Goal: Information Seeking & Learning: Learn about a topic

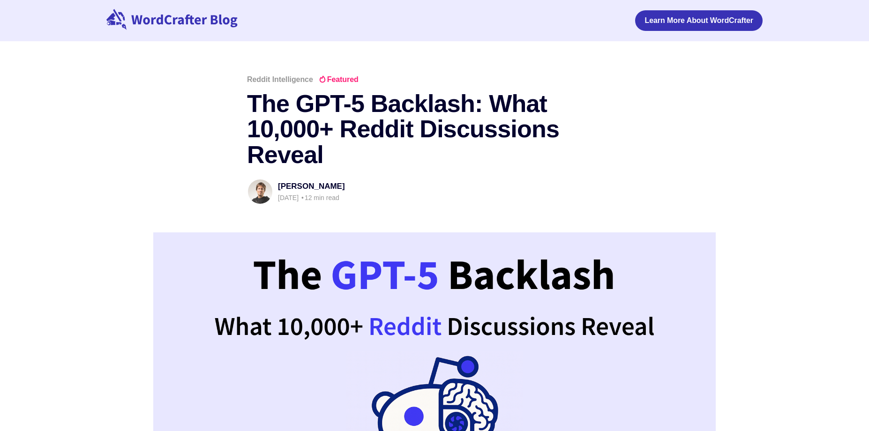
click at [549, 150] on h1 "The GPT-5 Backlash: What 10,000+ Reddit Discussions Reveal" at bounding box center [434, 129] width 375 height 77
click at [344, 133] on h1 "The GPT-5 Backlash: What 10,000+ Reddit Discussions Reveal" at bounding box center [434, 129] width 375 height 77
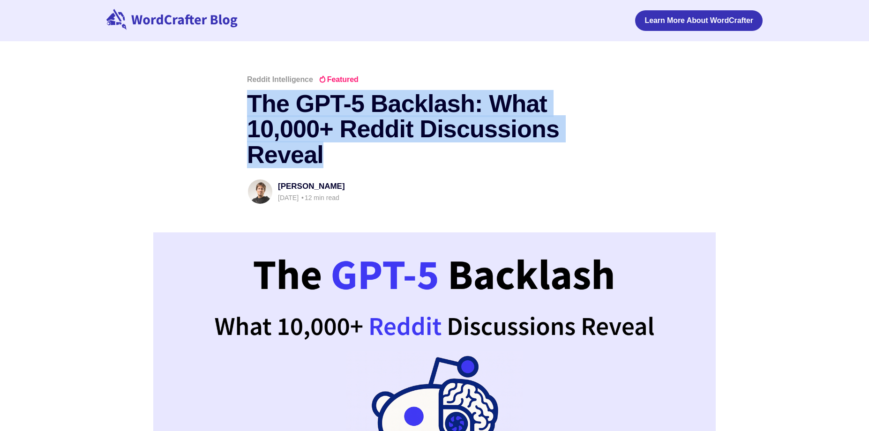
drag, startPoint x: 248, startPoint y: 102, endPoint x: 340, endPoint y: 154, distance: 105.8
click at [340, 154] on h1 "The GPT-5 Backlash: What 10,000+ Reddit Discussions Reveal" at bounding box center [434, 129] width 375 height 77
copy h1 "The GPT-5 Backlash: What 10,000+ Reddit Discussions Reveal"
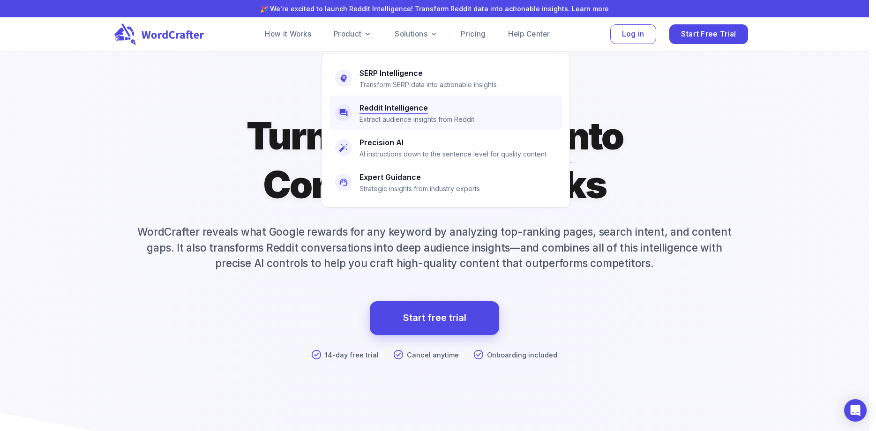
click at [375, 108] on h6 "Reddit Intelligence" at bounding box center [393, 107] width 68 height 13
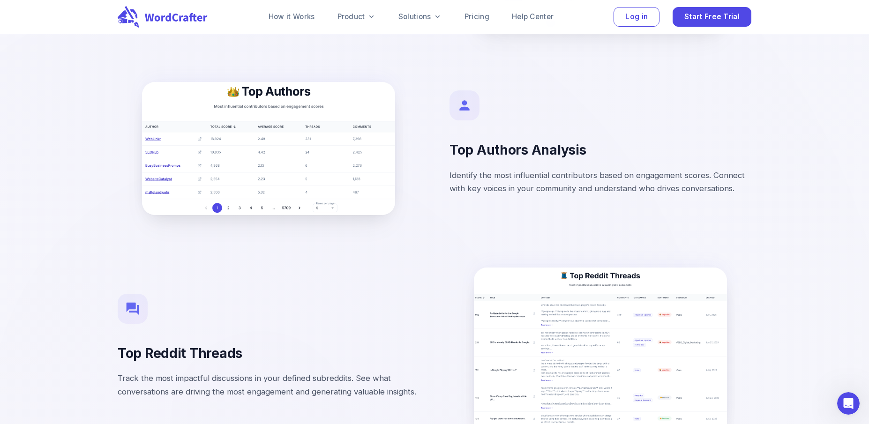
scroll to position [2984, 0]
